Goal: Task Accomplishment & Management: Complete application form

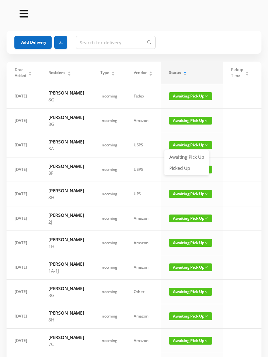
click at [184, 169] on link "Picked Up" at bounding box center [186, 168] width 42 height 10
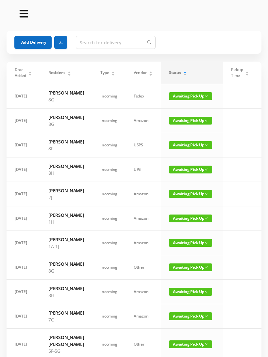
click at [184, 206] on td "Awaiting Pick Up" at bounding box center [192, 194] width 62 height 24
click at [183, 174] on span "Awaiting Pick Up" at bounding box center [190, 170] width 43 height 8
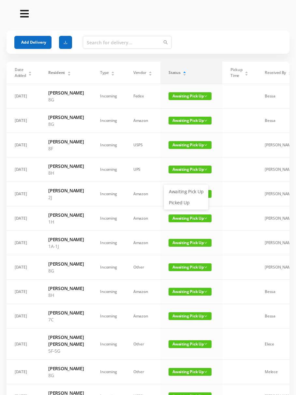
click at [180, 206] on link "Picked Up" at bounding box center [186, 203] width 42 height 10
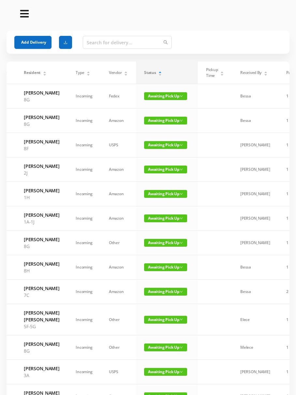
scroll to position [0, 20]
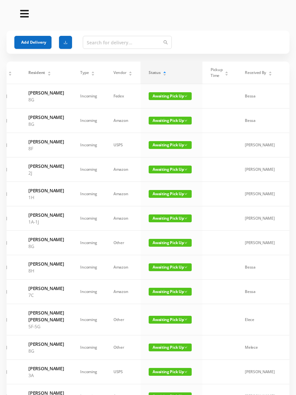
click at [163, 142] on td "Awaiting Pick Up" at bounding box center [172, 145] width 62 height 24
click at [169, 149] on span "Awaiting Pick Up" at bounding box center [170, 145] width 43 height 8
click at [165, 149] on span "Awaiting Pick Up" at bounding box center [170, 145] width 43 height 8
click at [166, 149] on span "Awaiting Pick Up" at bounding box center [170, 145] width 43 height 8
click at [162, 172] on link "Picked Up" at bounding box center [166, 171] width 42 height 10
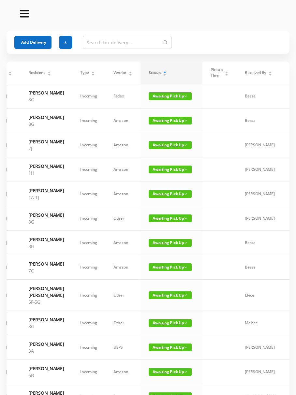
click at [167, 247] on span "Awaiting Pick Up" at bounding box center [170, 243] width 43 height 8
click at [166, 282] on link "Picked Up" at bounding box center [166, 283] width 42 height 10
click at [164, 271] on span "Awaiting Pick Up" at bounding box center [170, 268] width 43 height 8
click at [163, 309] on link "Picked Up" at bounding box center [166, 311] width 42 height 10
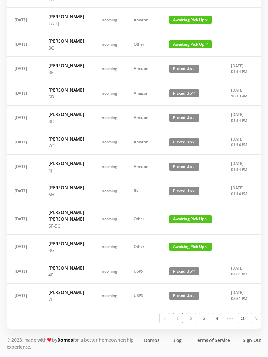
scroll to position [335, 0]
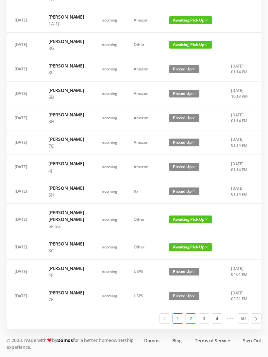
click at [192, 324] on link "2" at bounding box center [191, 319] width 10 height 10
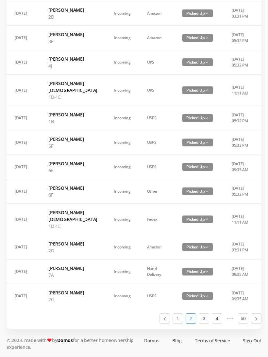
scroll to position [342, 0]
click at [206, 324] on link "3" at bounding box center [204, 319] width 10 height 10
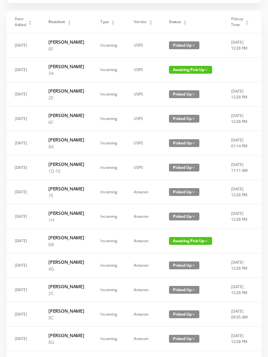
scroll to position [46, 0]
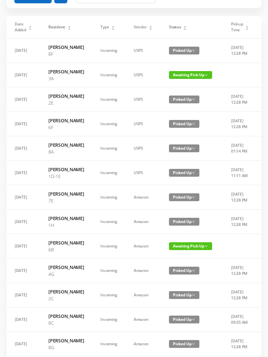
click at [182, 250] on span "Awaiting Pick Up" at bounding box center [190, 246] width 43 height 8
click at [178, 305] on link "Picked Up" at bounding box center [183, 304] width 42 height 10
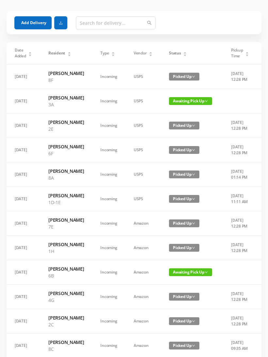
scroll to position [0, 0]
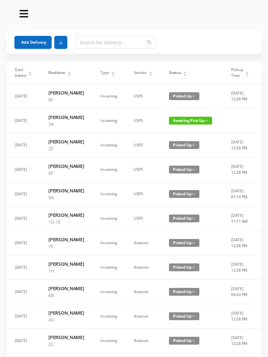
click at [177, 125] on span "Awaiting Pick Up" at bounding box center [190, 121] width 43 height 8
click at [176, 150] on link "Picked Up" at bounding box center [183, 151] width 42 height 10
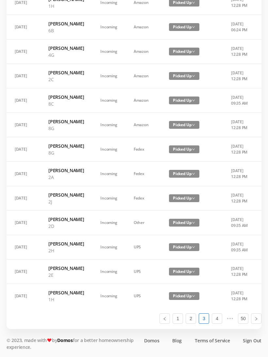
scroll to position [363, 0]
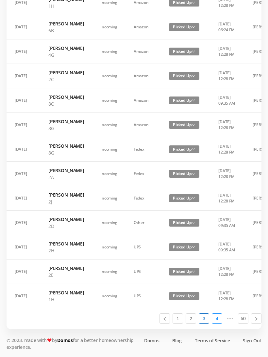
click at [220, 324] on link "4" at bounding box center [217, 319] width 10 height 10
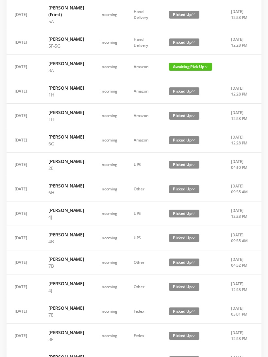
scroll to position [0, 0]
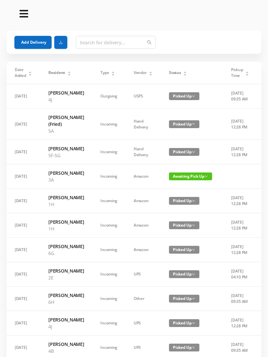
click at [187, 180] on span "Awaiting Pick Up" at bounding box center [190, 177] width 43 height 8
click at [183, 213] on link "Picked Up" at bounding box center [186, 213] width 42 height 10
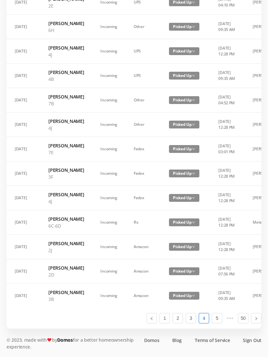
scroll to position [370, 0]
click at [219, 324] on link "5" at bounding box center [217, 319] width 10 height 10
click at [192, 324] on link "4" at bounding box center [191, 319] width 10 height 10
click at [167, 324] on link "1" at bounding box center [165, 319] width 10 height 10
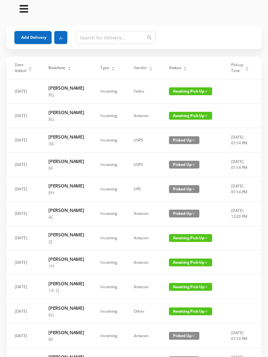
scroll to position [0, 0]
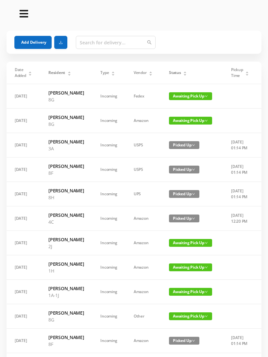
click at [34, 43] on button "Add Delivery" at bounding box center [32, 42] width 37 height 13
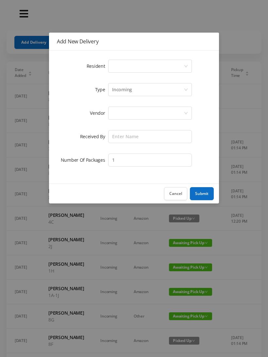
click at [134, 70] on div "Select a person" at bounding box center [147, 66] width 71 height 12
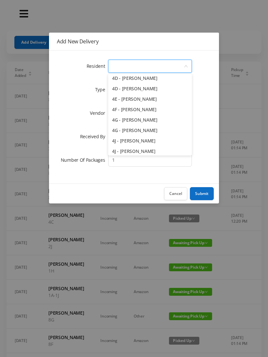
scroll to position [427, 0]
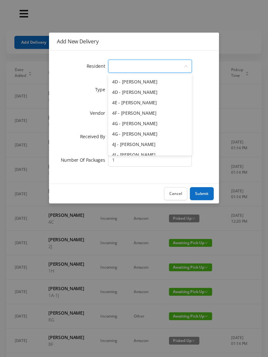
click at [169, 113] on li "4F - Rebecca Gildiner" at bounding box center [150, 113] width 84 height 10
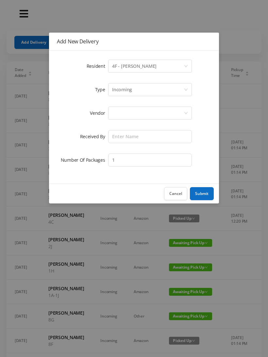
click at [138, 88] on div "Incoming" at bounding box center [147, 90] width 71 height 12
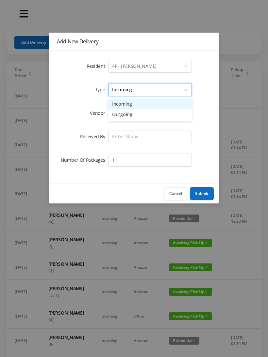
click at [128, 121] on form "Resident Select a person 4F - Rebecca Gildiner Type Incoming Vendor Received By…" at bounding box center [134, 113] width 154 height 110
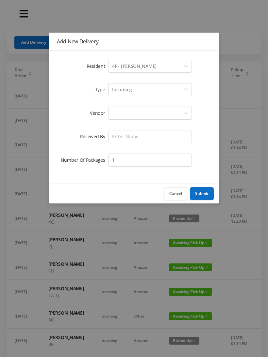
click at [126, 119] on div at bounding box center [147, 113] width 71 height 12
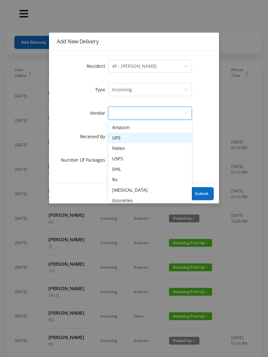
click at [140, 142] on li "UPS" at bounding box center [150, 138] width 84 height 10
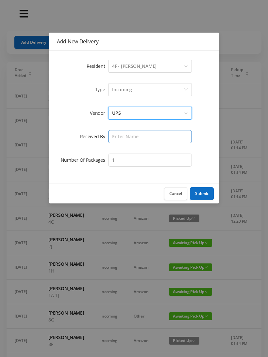
click at [128, 141] on input "text" at bounding box center [150, 136] width 84 height 13
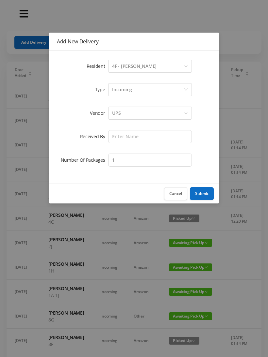
click at [178, 194] on button "Cancel" at bounding box center [175, 193] width 23 height 13
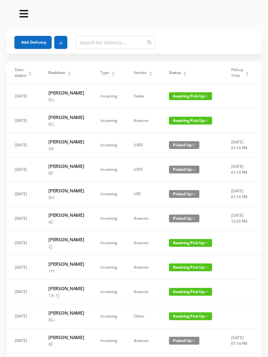
click at [37, 42] on button "Add Delivery" at bounding box center [32, 42] width 37 height 13
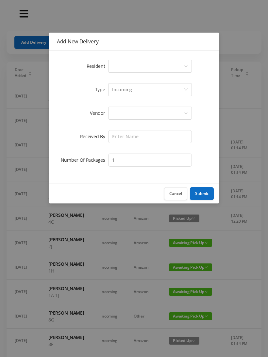
click at [136, 68] on div "Select a person" at bounding box center [147, 66] width 71 height 12
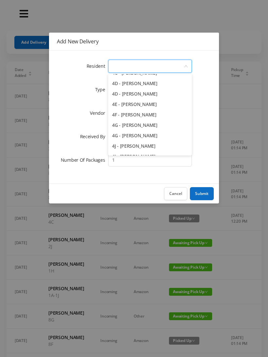
scroll to position [425, 0]
click at [165, 116] on li "4F - Rebecca Gildiner" at bounding box center [150, 114] width 84 height 10
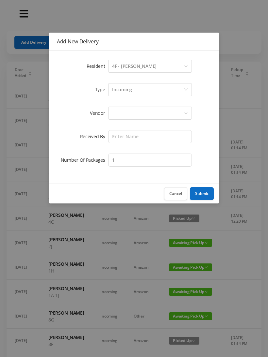
click at [147, 91] on div "Incoming" at bounding box center [147, 90] width 71 height 12
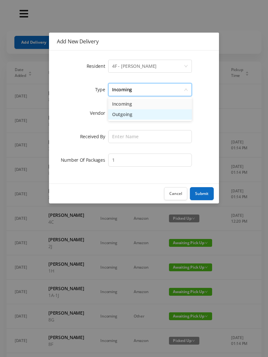
click at [121, 118] on li "Outgoing" at bounding box center [150, 114] width 84 height 10
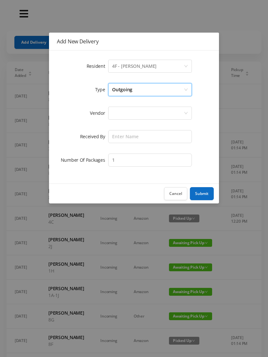
click at [125, 117] on div at bounding box center [147, 113] width 71 height 12
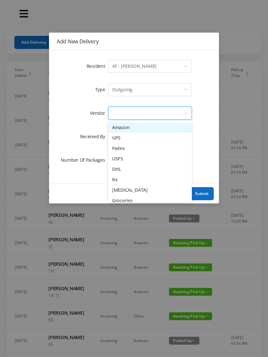
click at [125, 143] on li "UPS" at bounding box center [150, 138] width 84 height 10
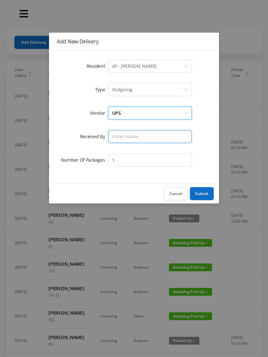
click at [122, 141] on input "text" at bounding box center [150, 136] width 84 height 13
type input "Melece"
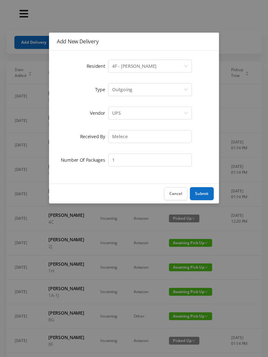
click at [204, 197] on button "Submit" at bounding box center [202, 193] width 24 height 13
